Goal: Task Accomplishment & Management: Use online tool/utility

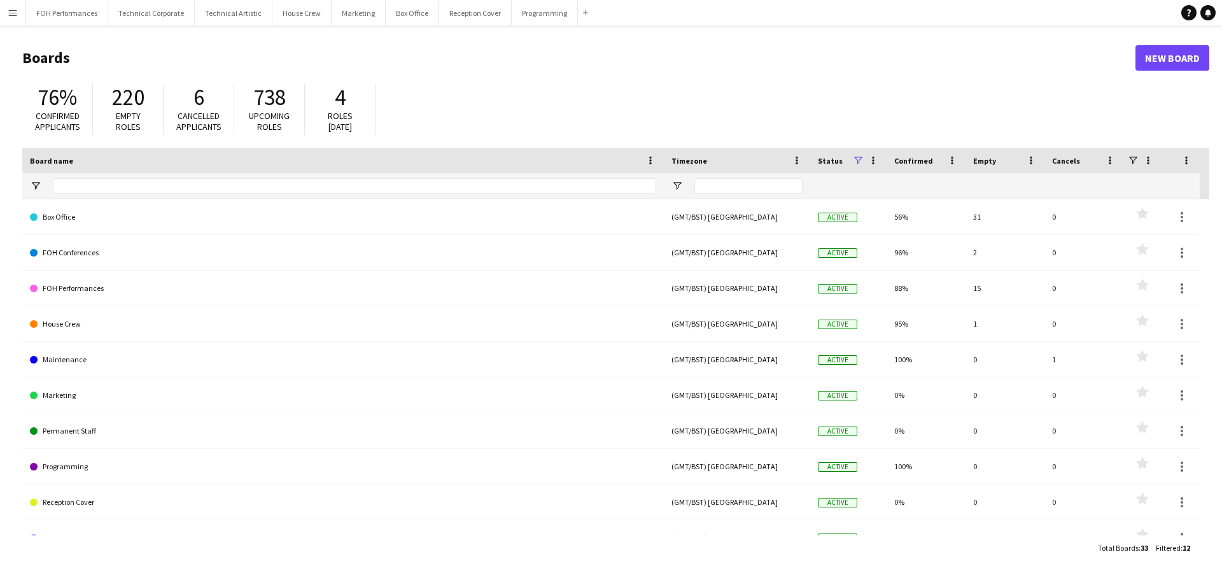
click at [15, 14] on app-icon "Menu" at bounding box center [13, 13] width 10 height 10
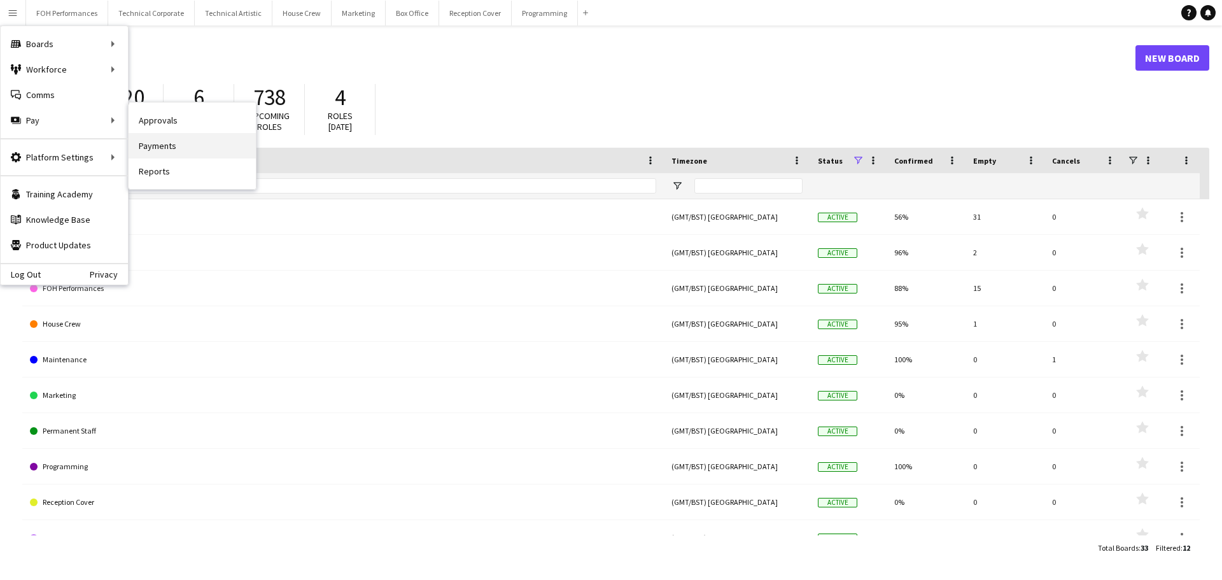
click at [156, 146] on link "Payments" at bounding box center [192, 145] width 127 height 25
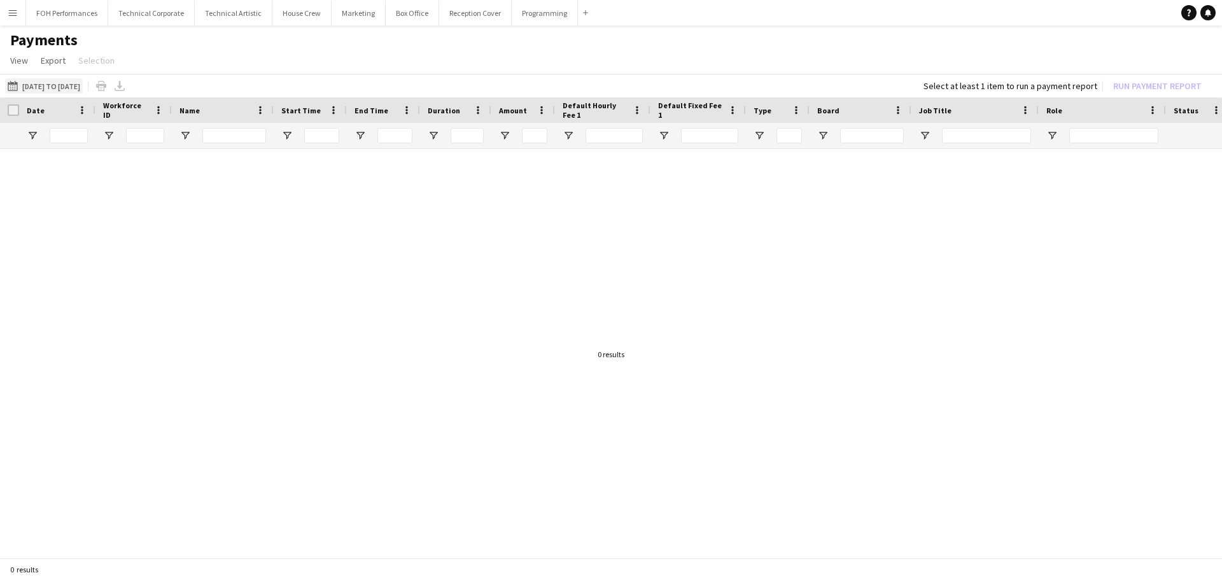
click at [73, 82] on button "[DATE] to [DATE] [DATE] to [DATE]" at bounding box center [44, 85] width 78 height 15
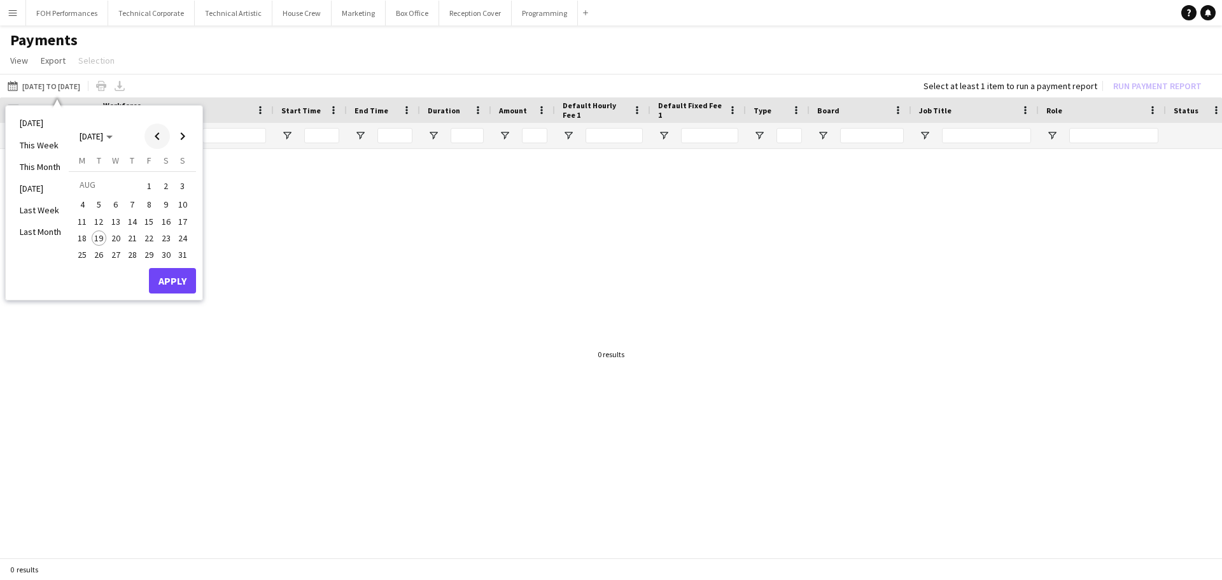
click at [155, 136] on span "Previous month" at bounding box center [156, 135] width 25 height 25
click at [132, 237] on span "17" at bounding box center [132, 234] width 15 height 15
click at [182, 134] on span "Next month" at bounding box center [182, 135] width 25 height 25
click at [166, 223] on span "16" at bounding box center [165, 221] width 15 height 15
click at [179, 286] on button "Apply" at bounding box center [172, 280] width 47 height 25
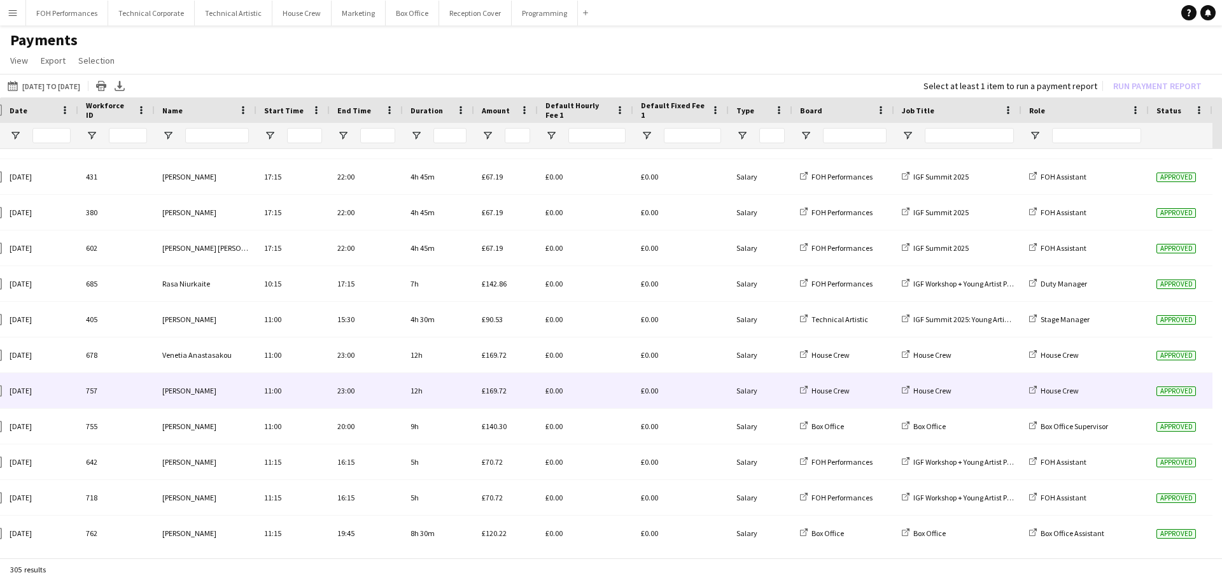
scroll to position [1782, 0]
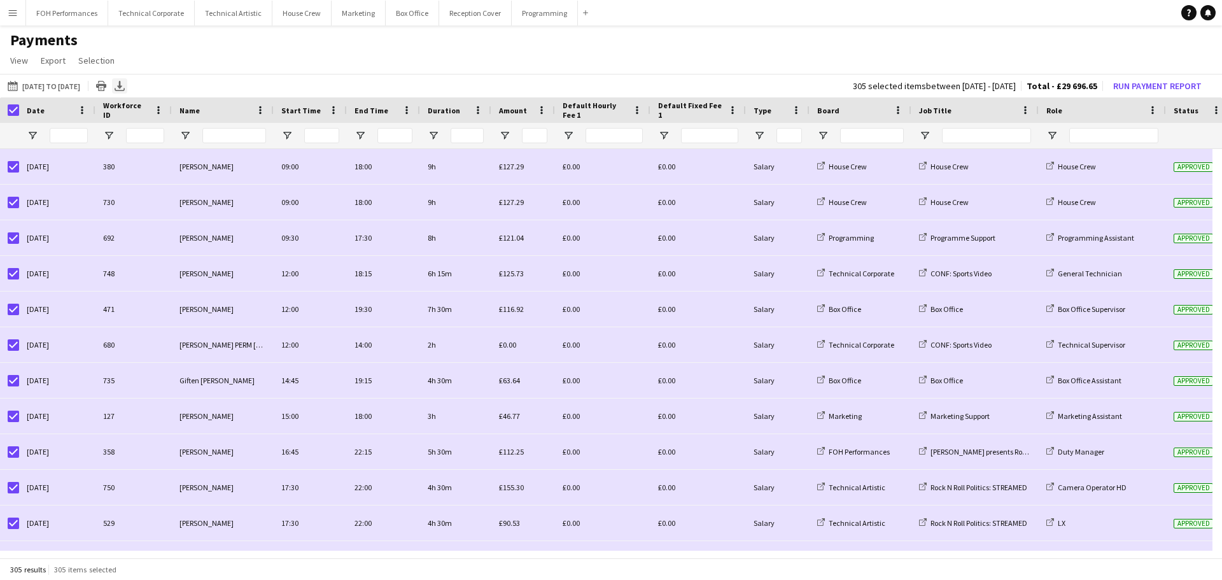
click at [125, 87] on icon "Export XLSX" at bounding box center [120, 86] width 10 height 10
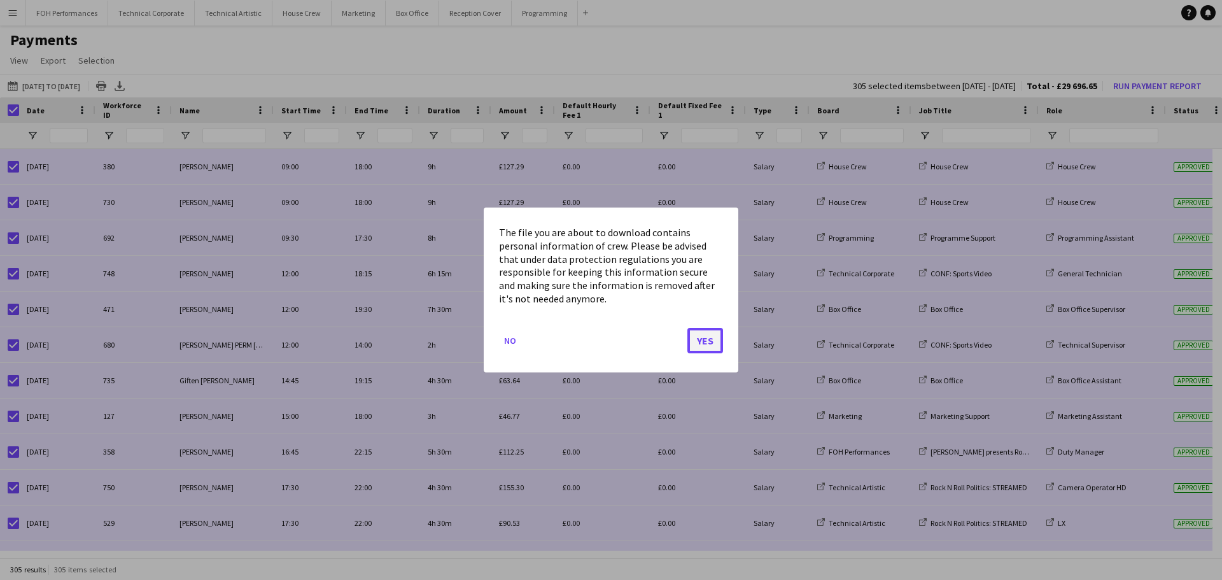
click at [707, 336] on button "Yes" at bounding box center [705, 340] width 36 height 25
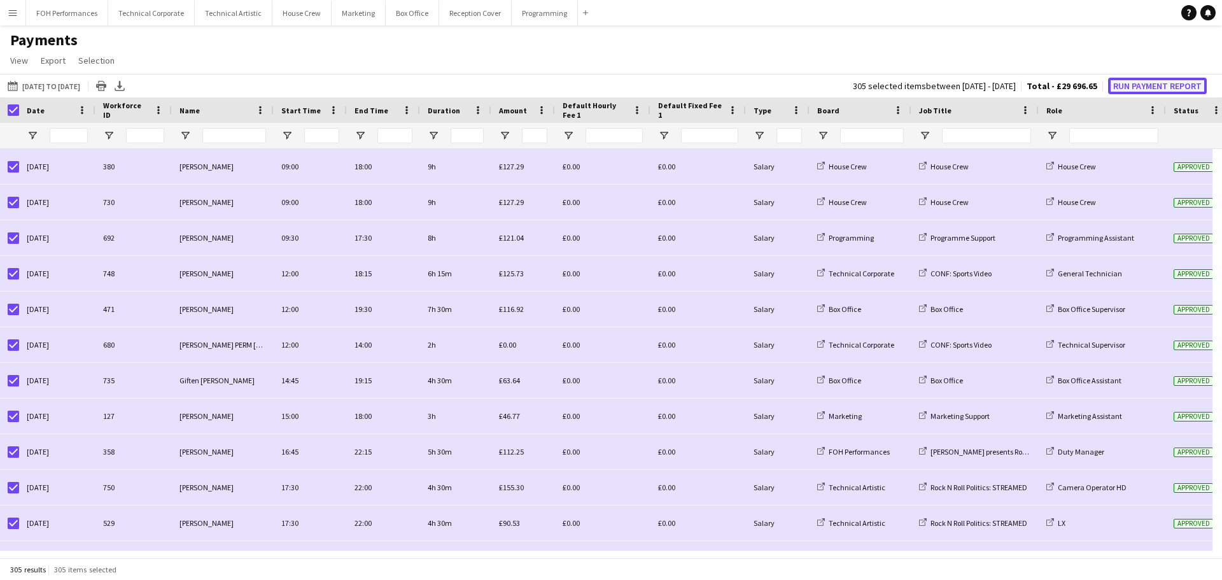
click at [1165, 84] on button "Run Payment Report" at bounding box center [1157, 86] width 99 height 17
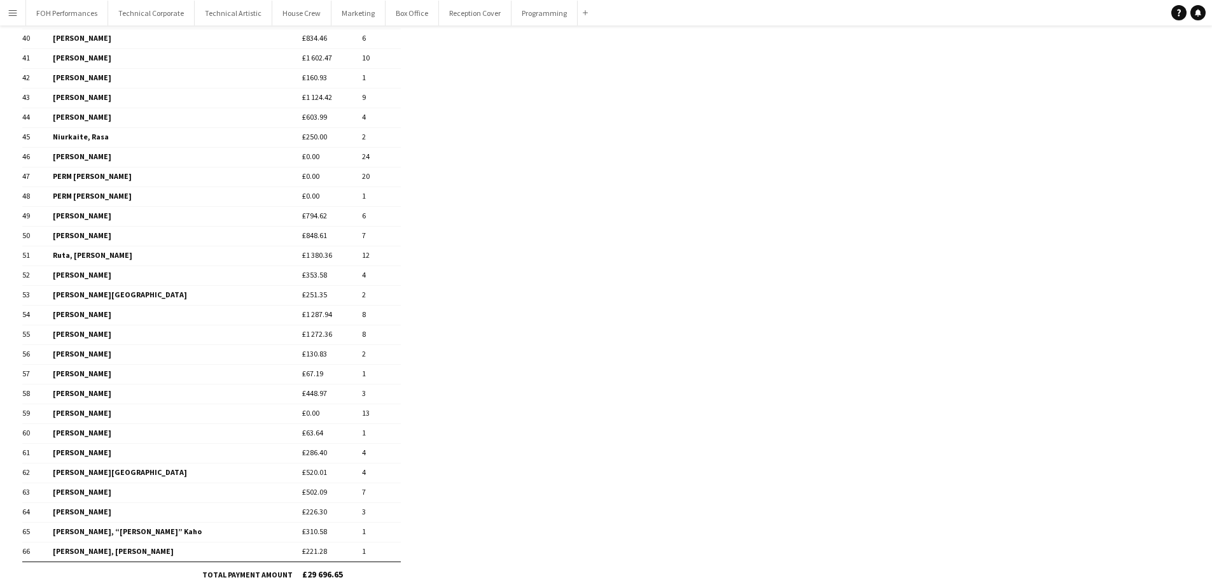
scroll to position [988, 0]
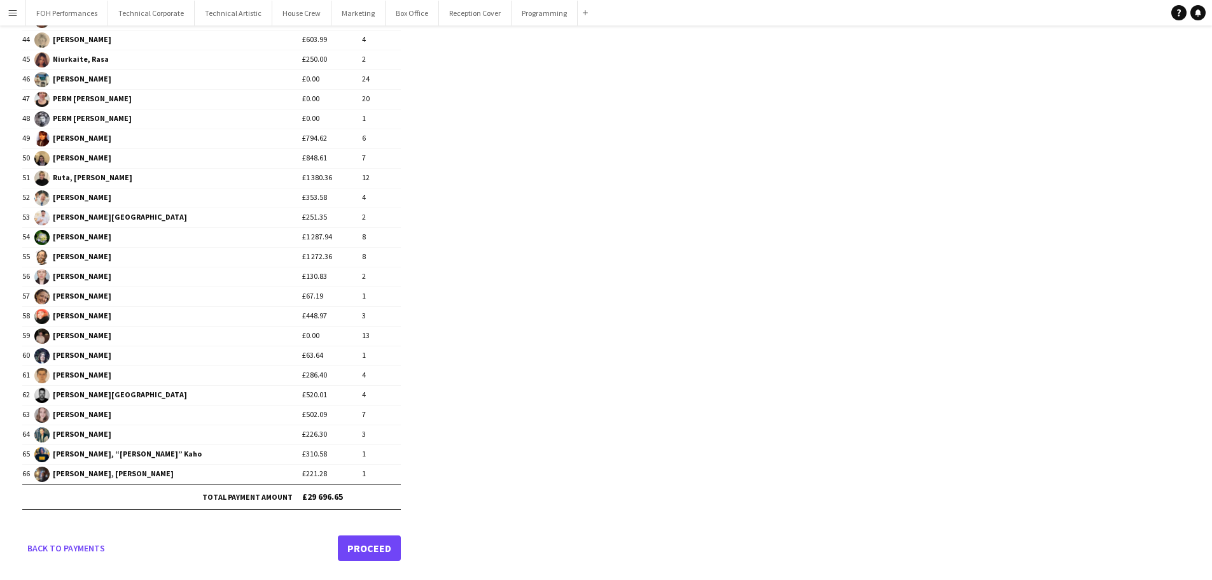
click at [370, 548] on link "Proceed" at bounding box center [369, 547] width 63 height 25
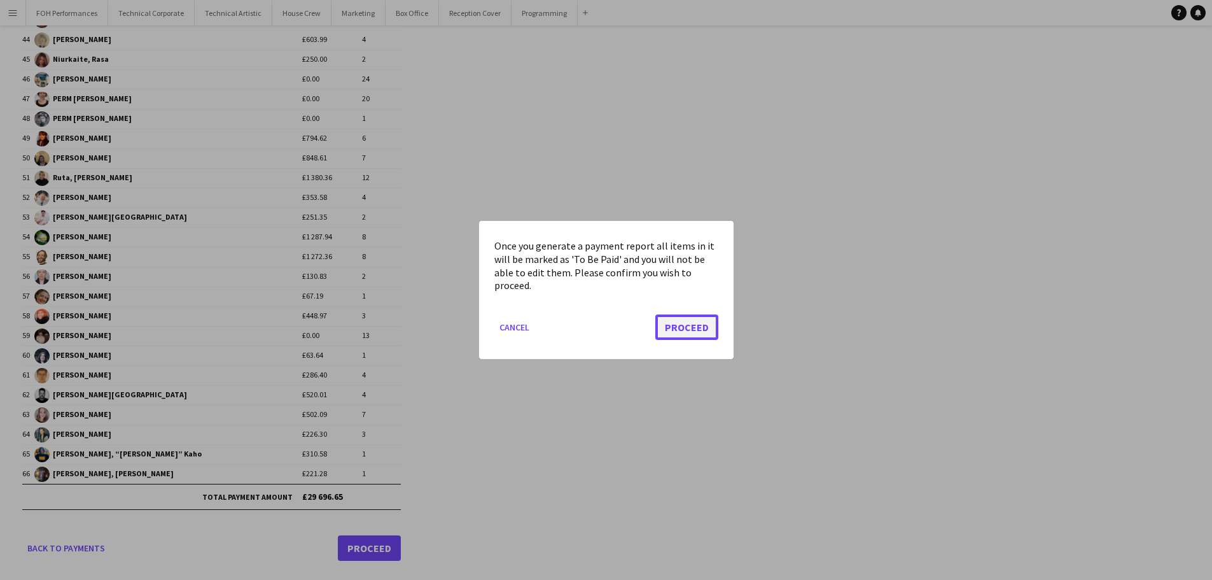
click at [696, 328] on button "Proceed" at bounding box center [687, 326] width 63 height 25
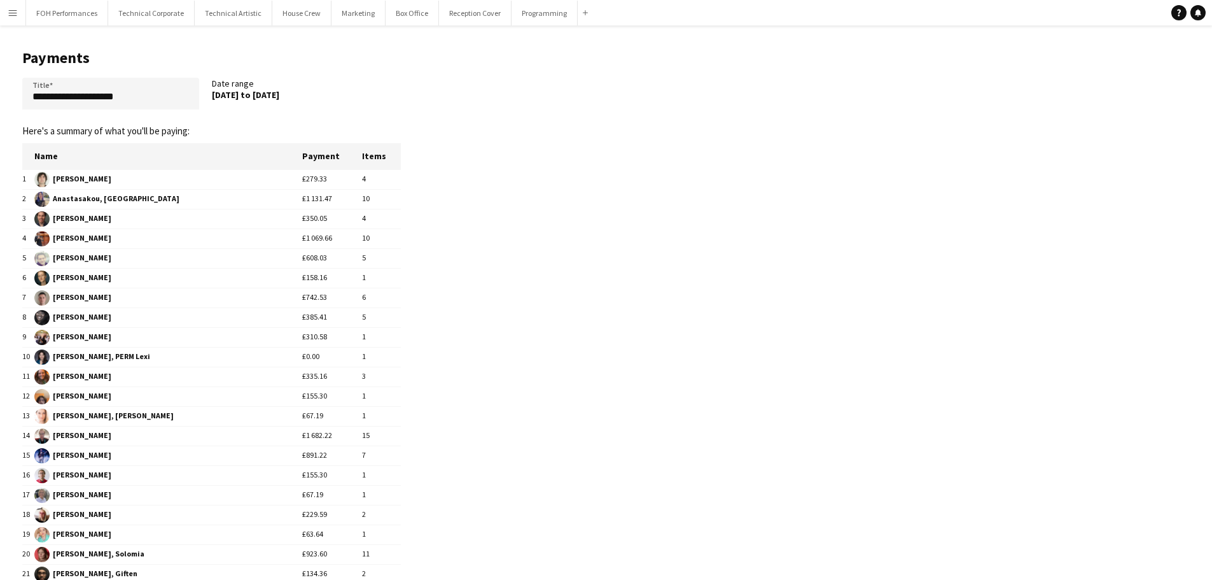
scroll to position [988, 0]
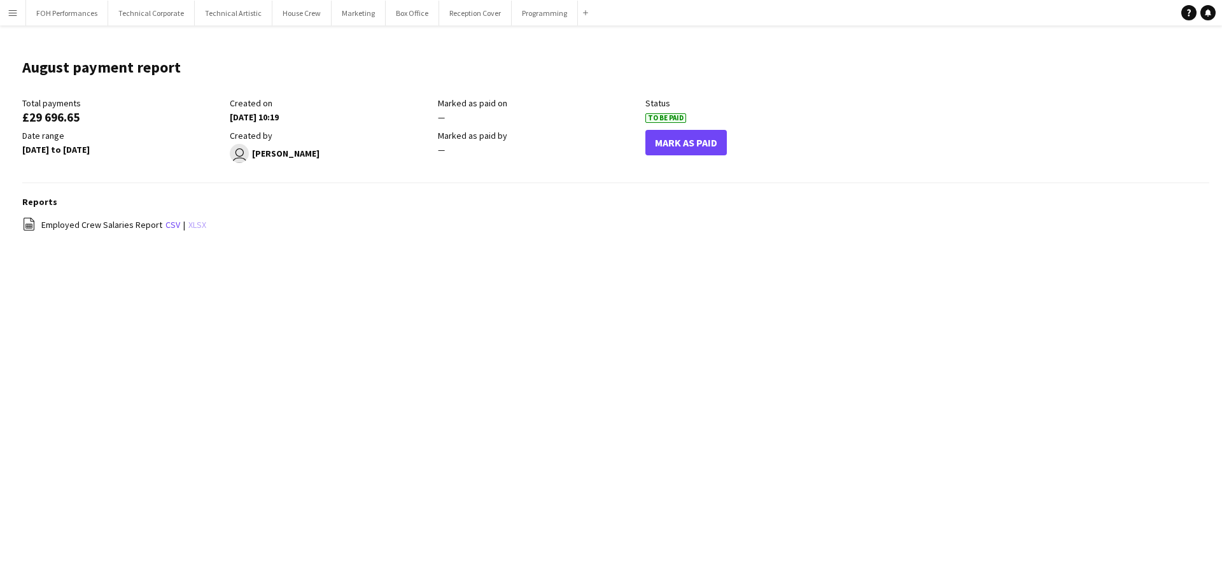
click at [190, 224] on link "xlsx" at bounding box center [197, 224] width 18 height 11
